Goal: Find specific page/section: Find specific page/section

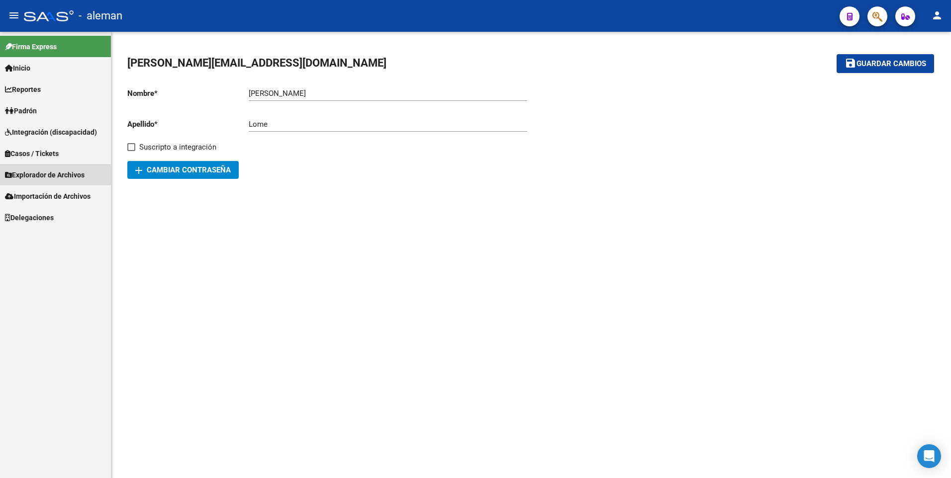
click at [56, 175] on span "Explorador de Archivos" at bounding box center [45, 175] width 80 height 11
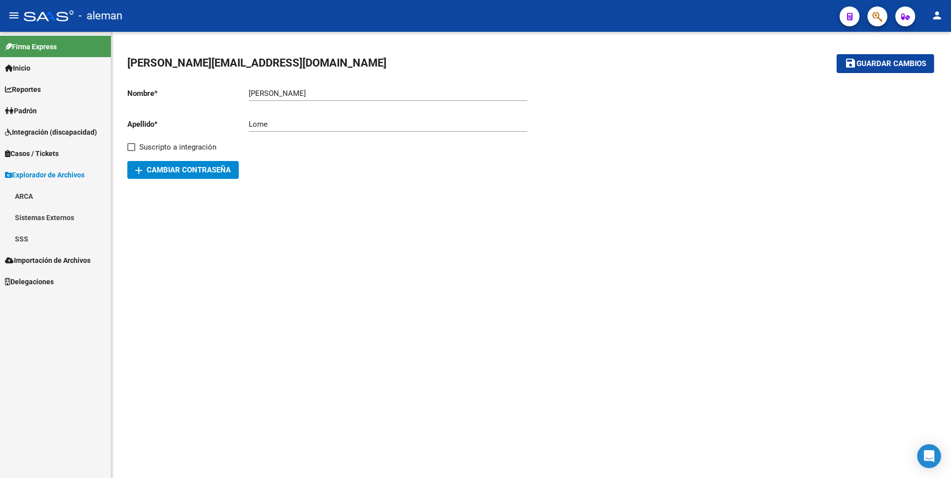
click at [29, 234] on link "SSS" at bounding box center [55, 238] width 111 height 21
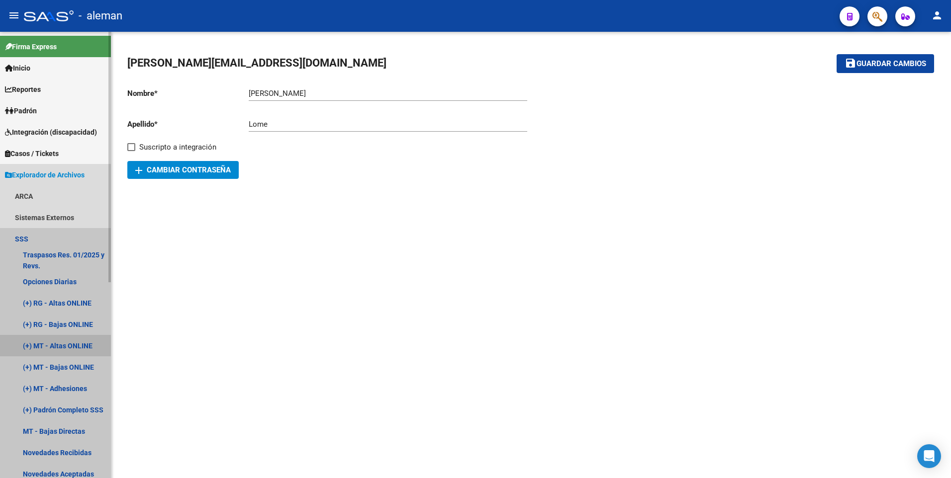
click at [65, 343] on link "(+) MT - Altas ONLINE" at bounding box center [55, 345] width 111 height 21
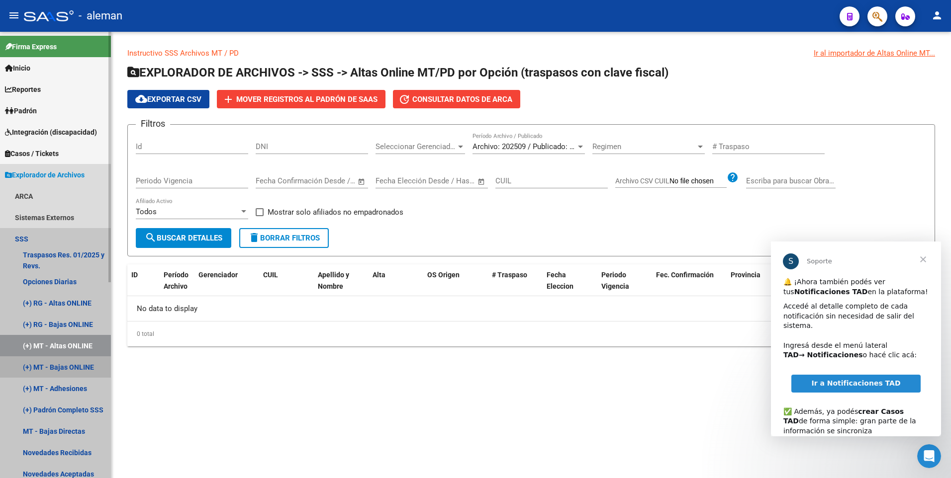
click at [69, 364] on link "(+) MT - Bajas ONLINE" at bounding box center [55, 367] width 111 height 21
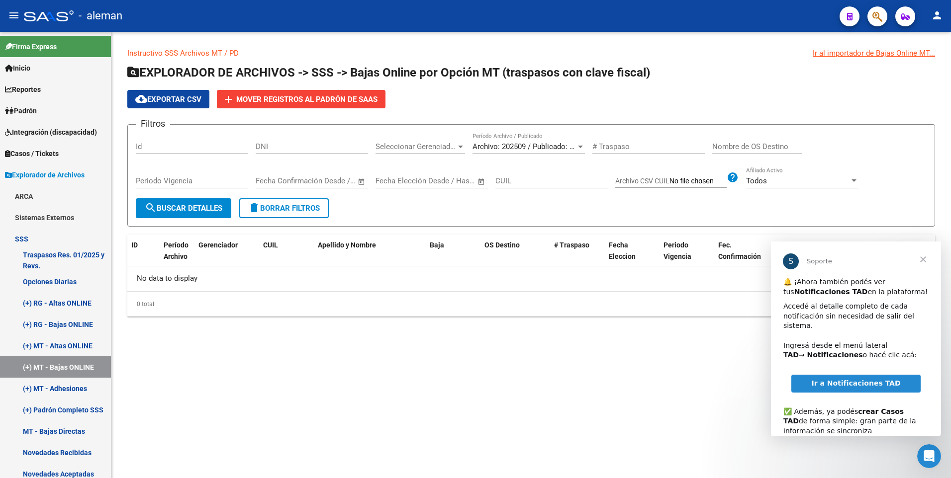
click at [922, 256] on span "Cerrar" at bounding box center [923, 260] width 36 height 36
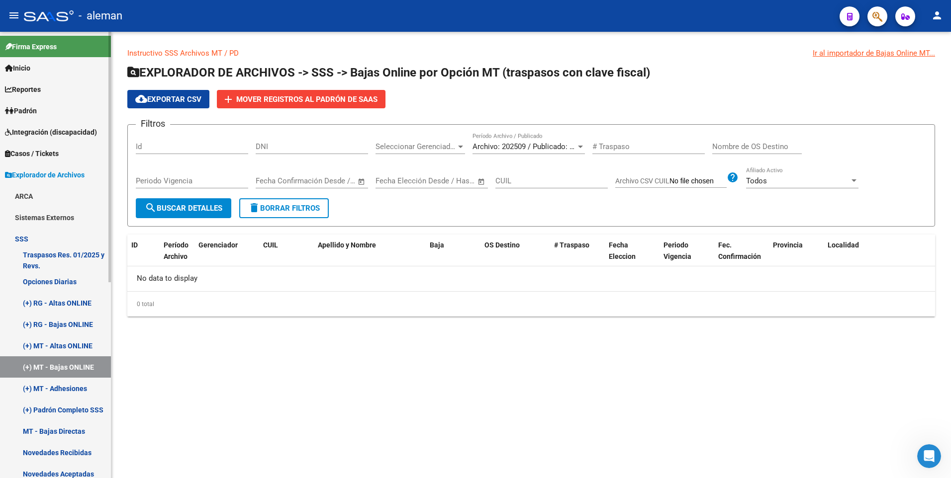
click at [68, 387] on link "(+) MT - Adhesiones" at bounding box center [55, 388] width 111 height 21
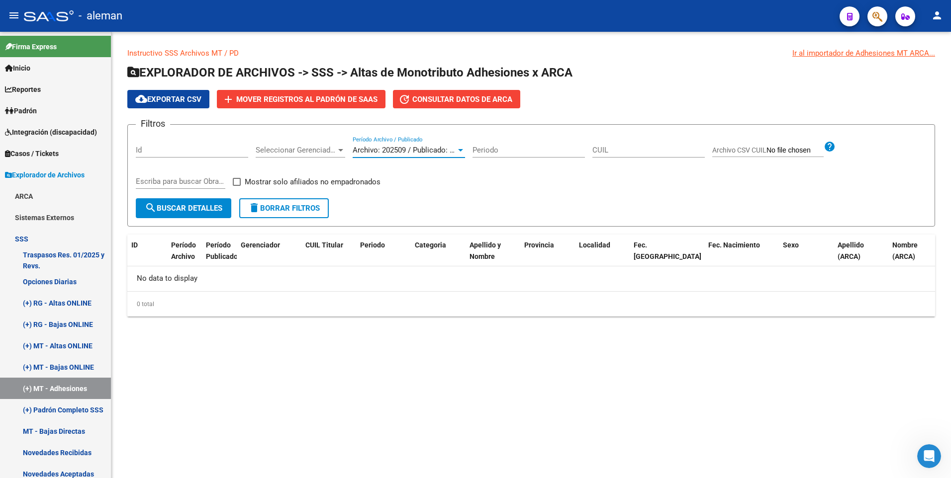
click at [461, 150] on div at bounding box center [460, 150] width 5 height 2
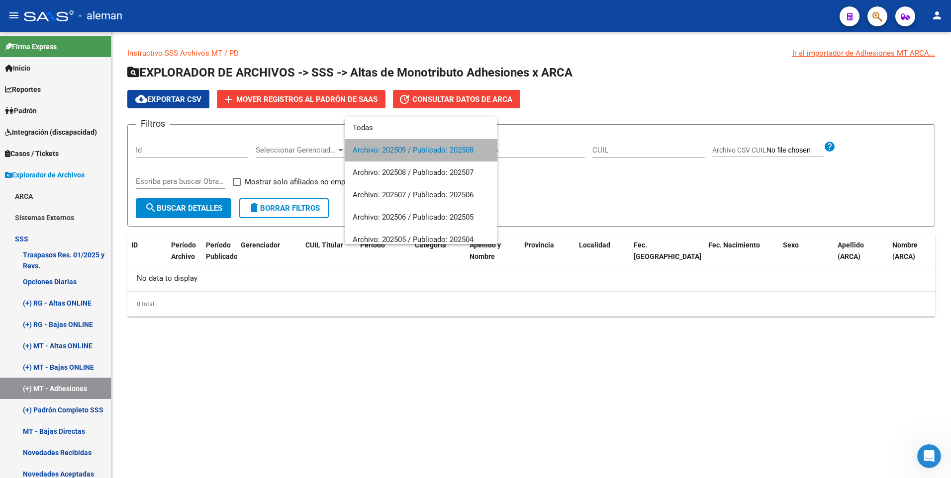
click at [465, 148] on span "Archivo: 202509 / Publicado: 202508" at bounding box center [421, 150] width 137 height 22
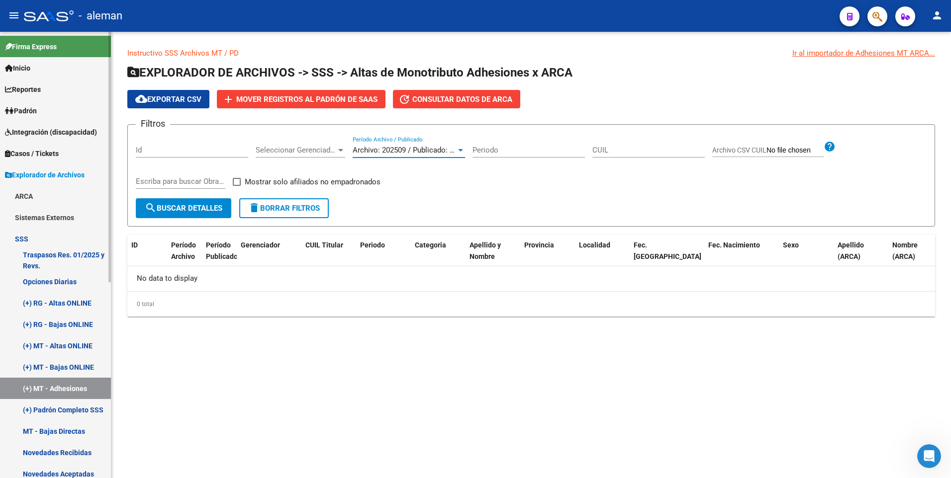
click at [59, 348] on link "(+) MT - Altas ONLINE" at bounding box center [55, 345] width 111 height 21
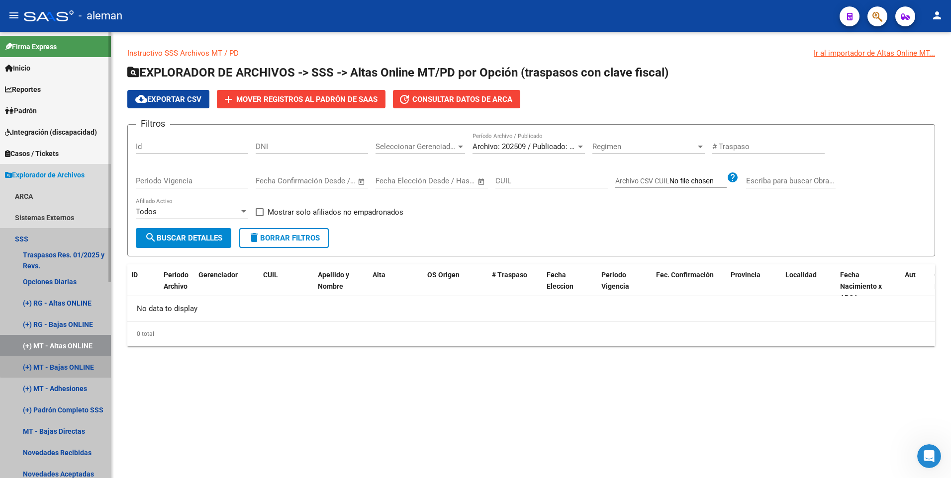
click at [58, 366] on link "(+) MT - Bajas ONLINE" at bounding box center [55, 367] width 111 height 21
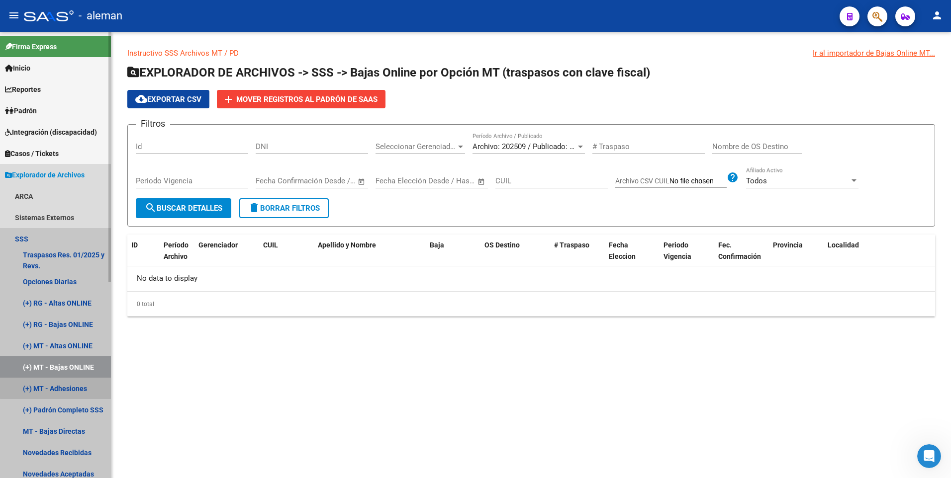
click at [59, 388] on link "(+) MT - Adhesiones" at bounding box center [55, 388] width 111 height 21
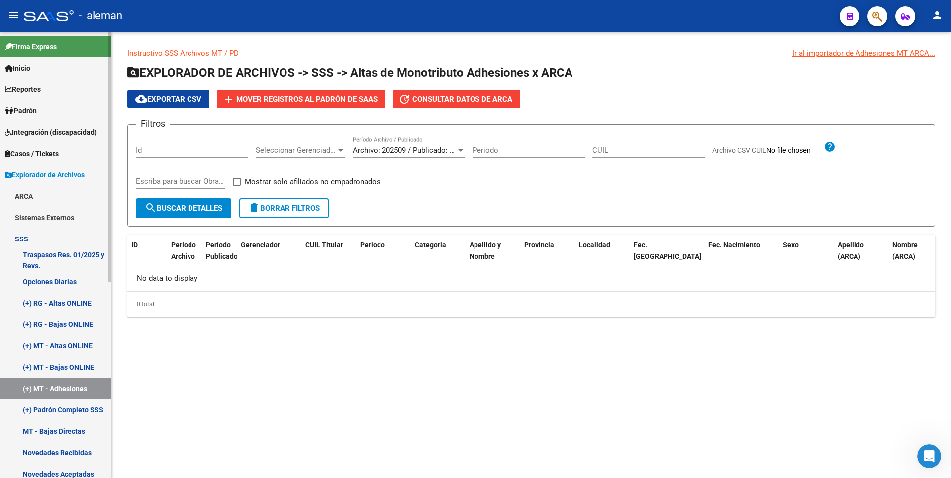
click at [61, 427] on link "MT - Bajas Directas" at bounding box center [55, 431] width 111 height 21
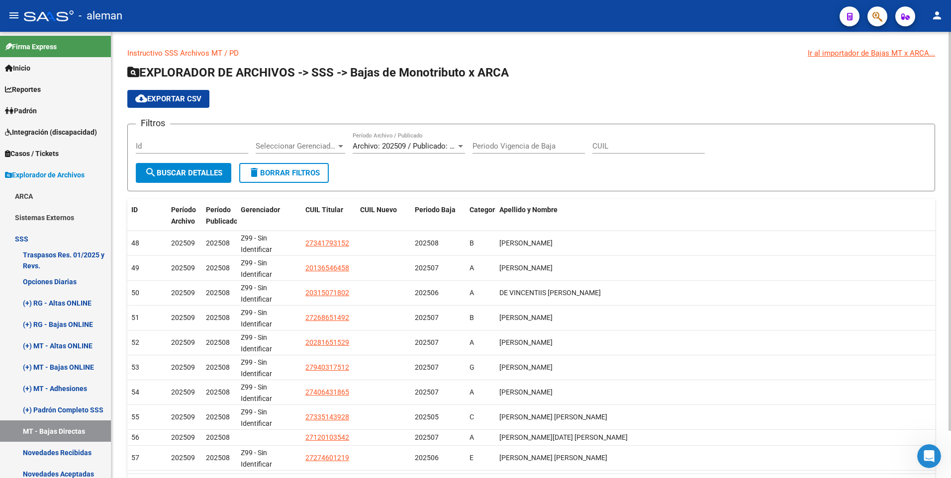
click at [460, 146] on div at bounding box center [460, 146] width 5 height 2
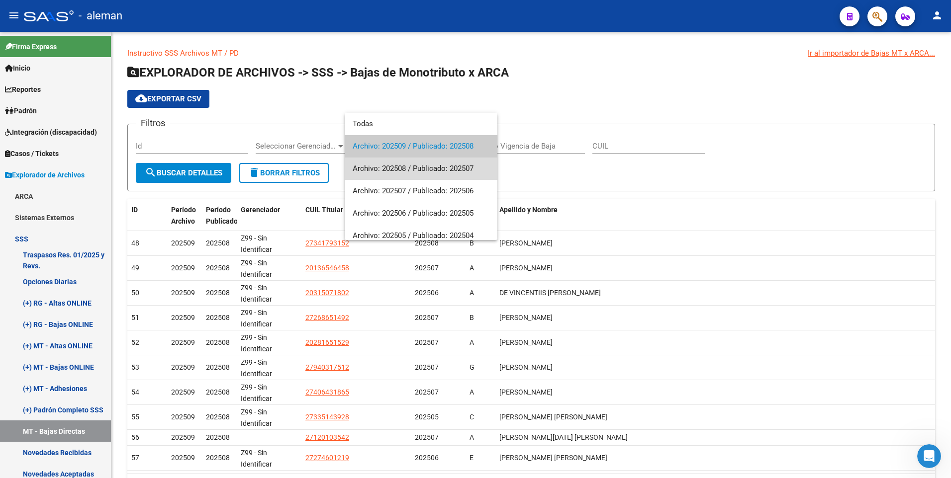
click at [451, 166] on span "Archivo: 202508 / Publicado: 202507" at bounding box center [421, 169] width 137 height 22
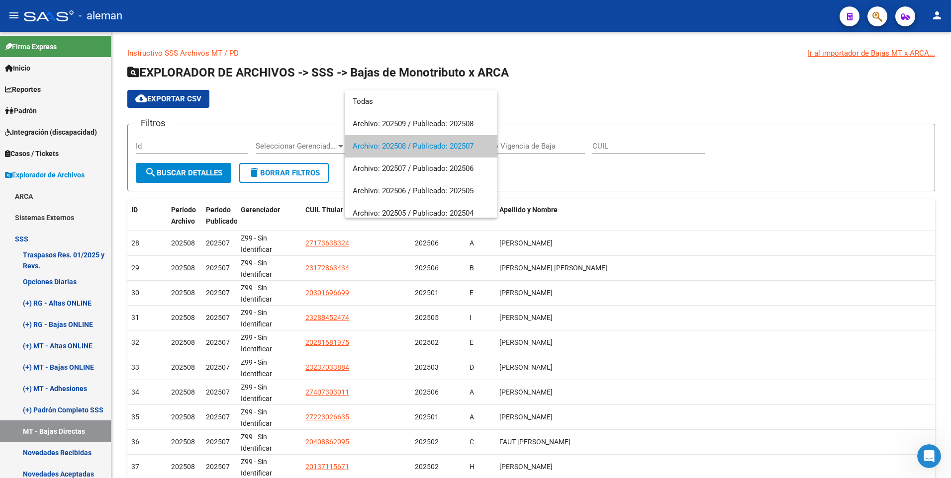
click at [609, 211] on div at bounding box center [475, 239] width 951 height 478
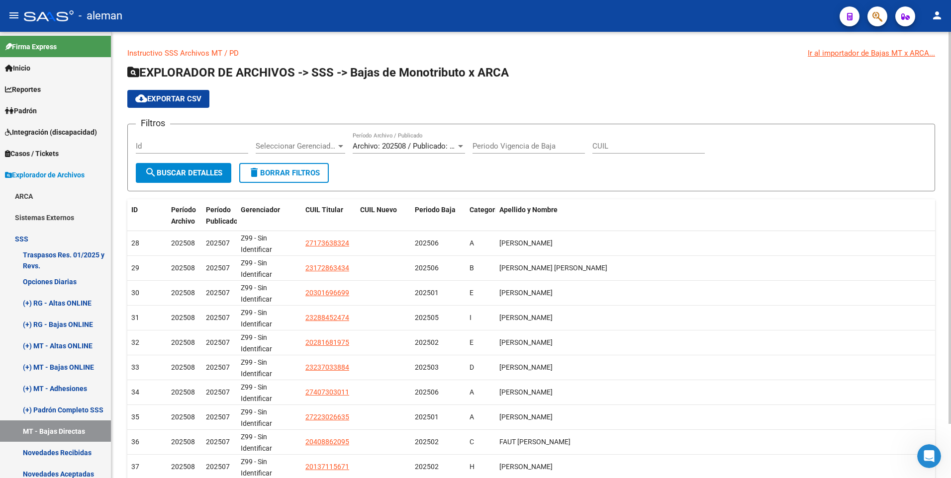
click at [459, 144] on div at bounding box center [460, 146] width 9 height 8
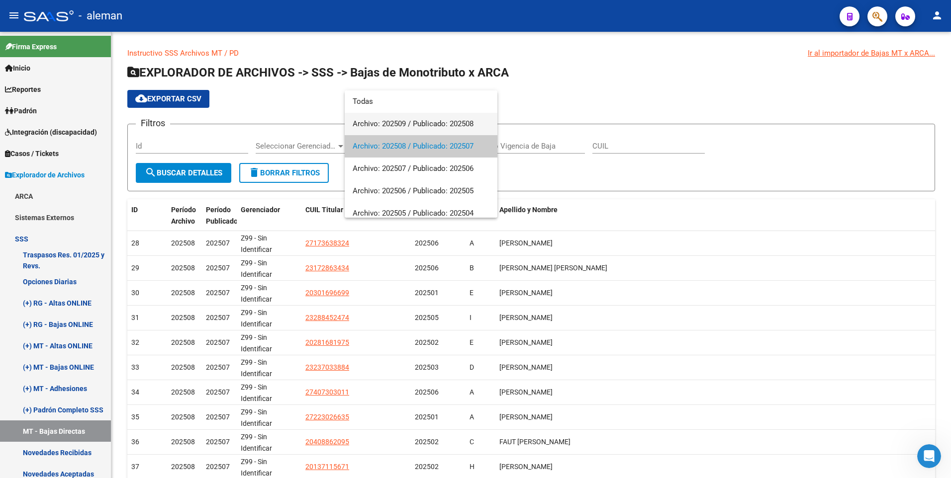
click at [412, 122] on span "Archivo: 202509 / Publicado: 202508" at bounding box center [421, 124] width 137 height 22
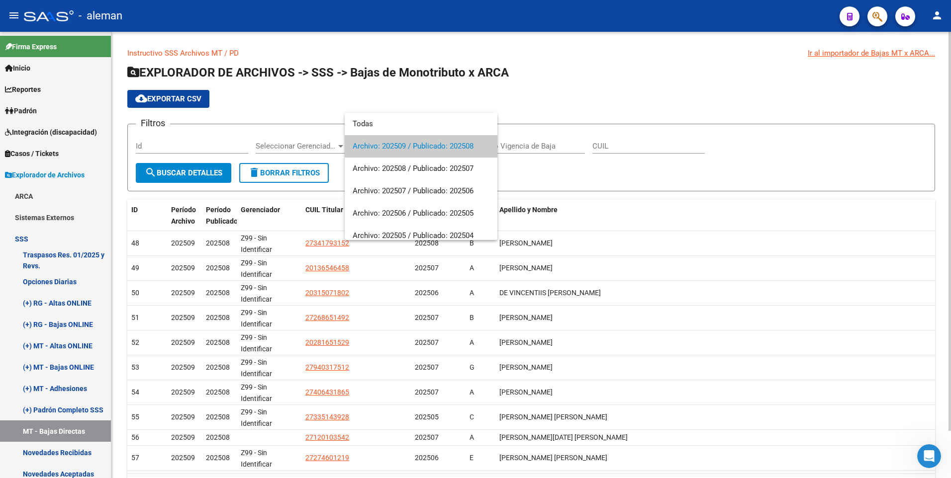
click at [615, 172] on div at bounding box center [475, 239] width 951 height 478
